Goal: Transaction & Acquisition: Purchase product/service

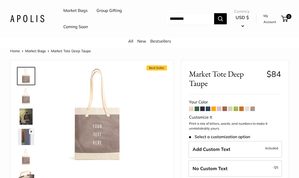
click at [76, 12] on link "Market Bags" at bounding box center [75, 11] width 24 height 8
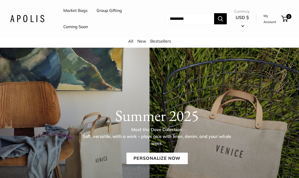
click at [75, 13] on link "Market Bags" at bounding box center [75, 11] width 24 height 8
click at [146, 40] on link "New" at bounding box center [142, 41] width 9 height 5
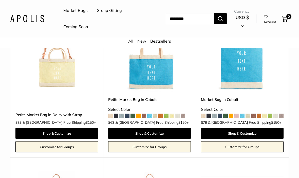
scroll to position [894, 0]
click at [139, 118] on span at bounding box center [138, 116] width 5 height 5
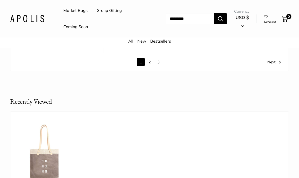
scroll to position [2586, 0]
click at [273, 65] on link "Next" at bounding box center [275, 61] width 14 height 8
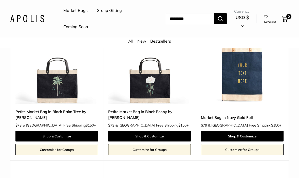
scroll to position [1326, 0]
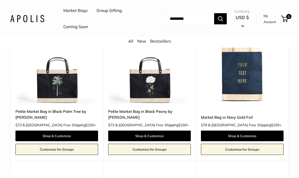
click at [273, 20] on link "My Account" at bounding box center [272, 19] width 16 height 12
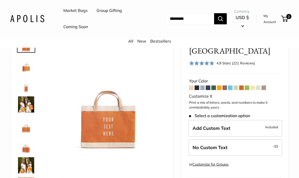
scroll to position [32, 0]
click at [30, 69] on img at bounding box center [26, 64] width 16 height 16
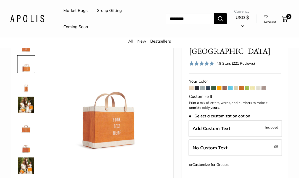
click at [28, 109] on img at bounding box center [26, 105] width 16 height 16
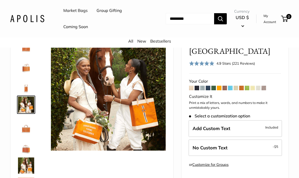
click at [27, 131] on img at bounding box center [26, 125] width 16 height 16
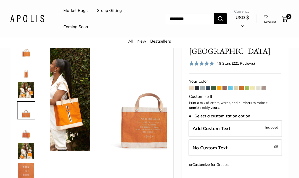
scroll to position [16, 0]
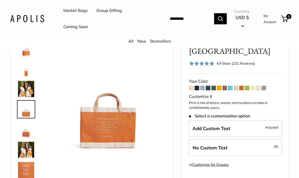
click at [28, 137] on img at bounding box center [26, 130] width 16 height 16
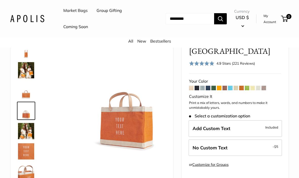
scroll to position [36, 0]
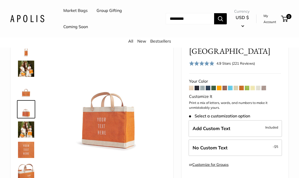
click at [28, 148] on img at bounding box center [26, 150] width 16 height 16
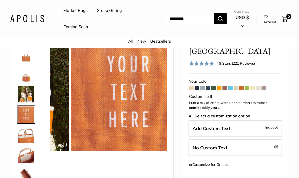
scroll to position [77, 0]
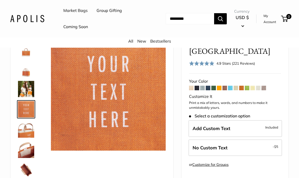
click at [26, 154] on img at bounding box center [26, 150] width 16 height 16
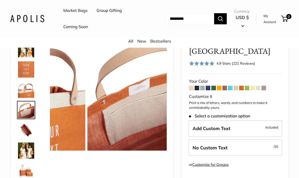
scroll to position [117, 0]
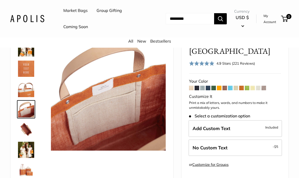
click at [30, 154] on img at bounding box center [26, 150] width 16 height 16
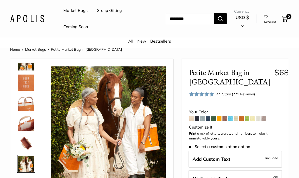
scroll to position [0, 0]
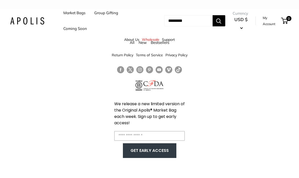
click at [76, 14] on link "Market Bags" at bounding box center [74, 12] width 22 height 7
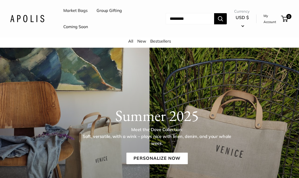
click at [155, 157] on link "Personalize Now" at bounding box center [156, 159] width 61 height 12
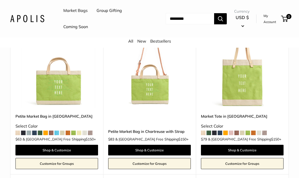
scroll to position [603, 0]
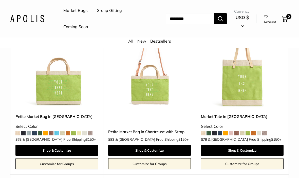
click at [92, 136] on span at bounding box center [90, 133] width 5 height 5
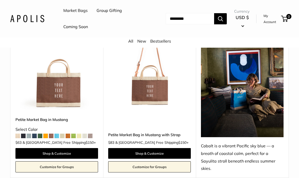
scroll to position [1425, 0]
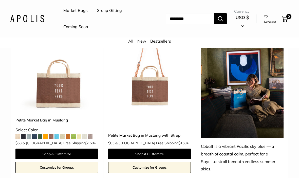
click at [64, 90] on img at bounding box center [56, 68] width 83 height 83
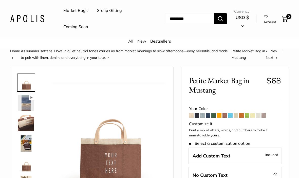
click at [27, 104] on img at bounding box center [26, 103] width 16 height 16
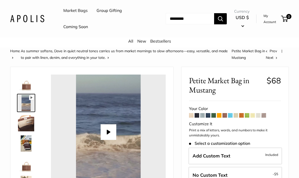
click at [111, 132] on button "Play" at bounding box center [109, 132] width 16 height 16
type input "*"
click at [27, 124] on img at bounding box center [26, 123] width 16 height 16
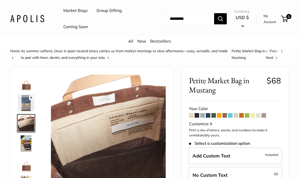
click at [26, 144] on img at bounding box center [26, 144] width 16 height 16
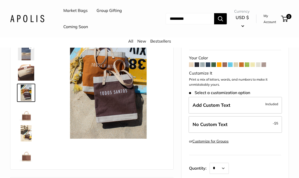
scroll to position [55, 0]
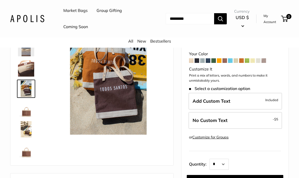
click at [28, 131] on img at bounding box center [26, 129] width 16 height 16
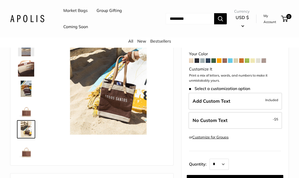
click at [30, 156] on img at bounding box center [26, 150] width 16 height 16
